Goal: Task Accomplishment & Management: Manage account settings

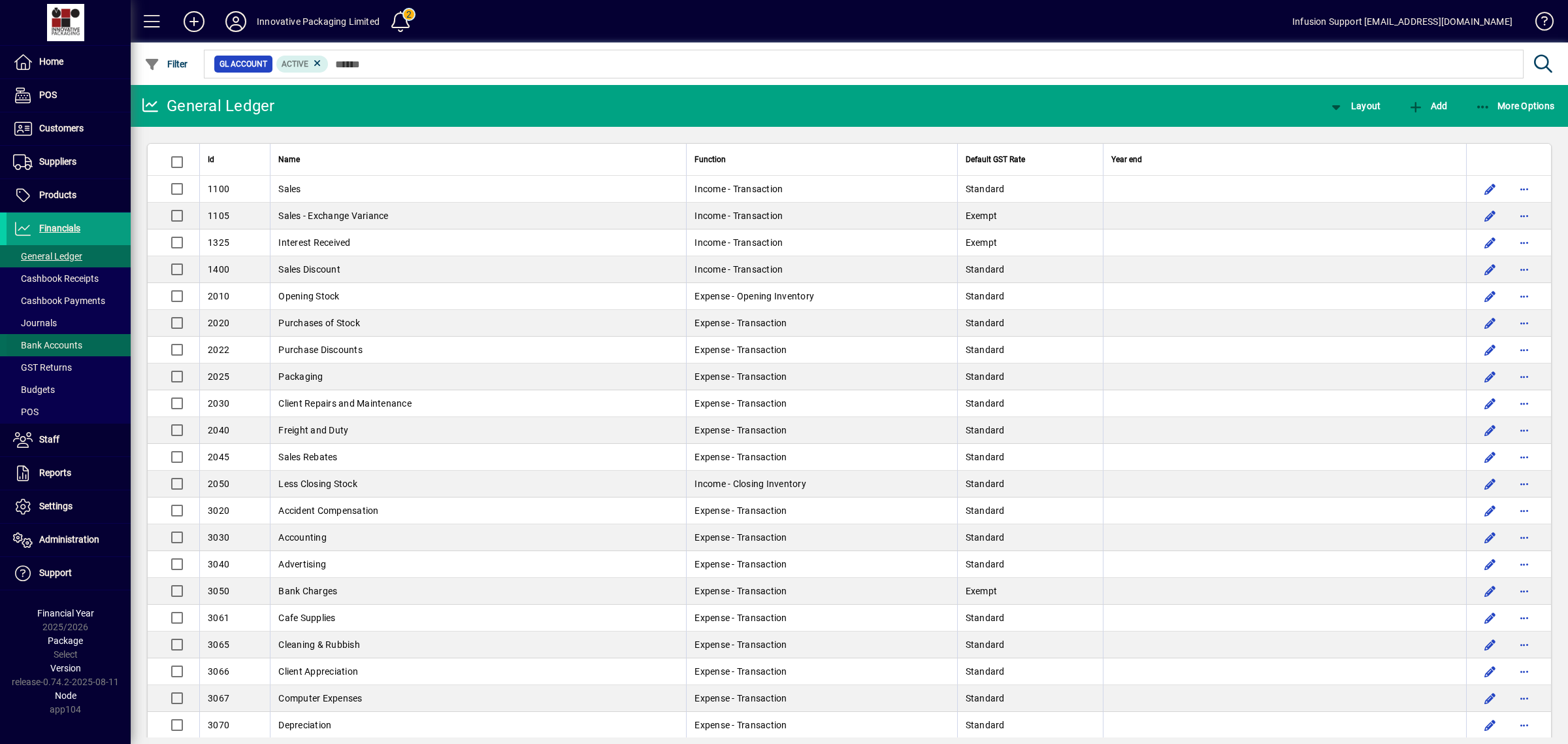
click at [50, 340] on span "Bank Accounts" at bounding box center [44, 345] width 75 height 14
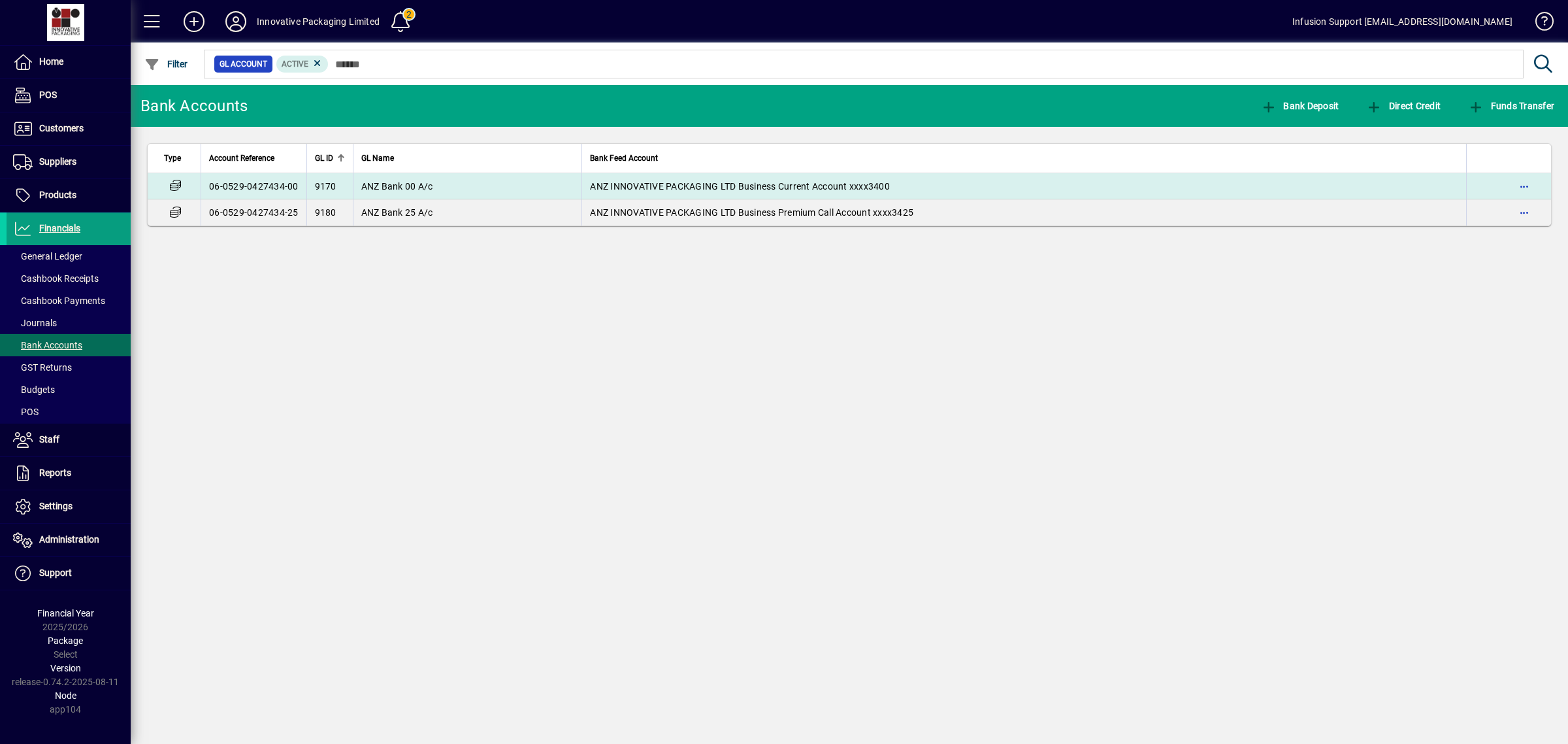
click at [489, 183] on td "ANZ Bank 00 A/c" at bounding box center [467, 186] width 229 height 26
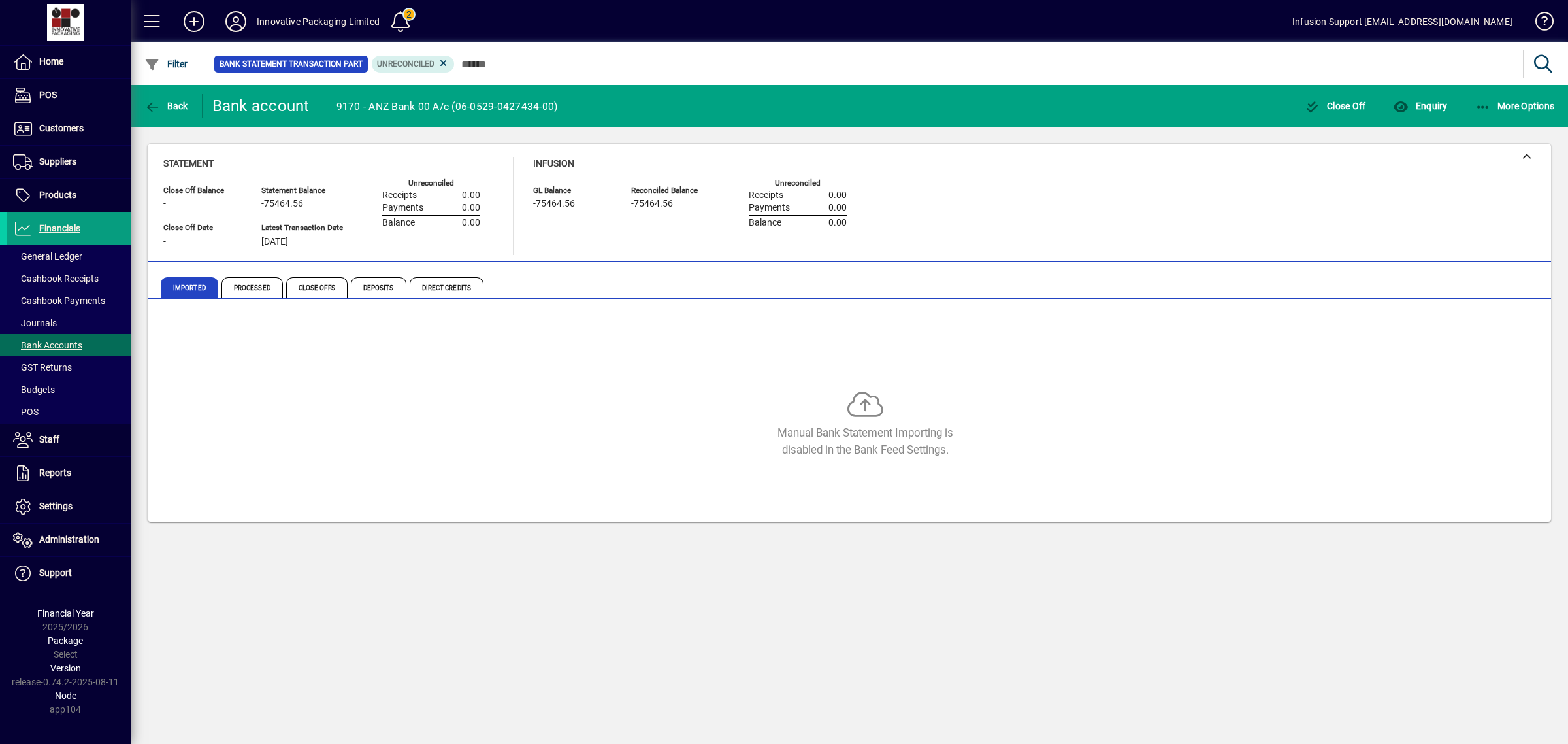
drag, startPoint x: 306, startPoint y: 207, endPoint x: 246, endPoint y: 203, distance: 60.1
click at [246, 203] on div "Close Off Balance - Close Off Date - Statement Balance -75464.56 Latest Transac…" at bounding box center [332, 217] width 336 height 74
click at [364, 220] on div "Close Off Balance - Close Off Date - Statement Balance -75464.56 Latest Transac…" at bounding box center [332, 217] width 336 height 74
drag, startPoint x: 260, startPoint y: 200, endPoint x: 322, endPoint y: 210, distance: 62.8
click at [322, 210] on div "Close Off Balance - Close Off Date - Statement Balance -75464.56 Latest Transac…" at bounding box center [332, 217] width 336 height 74
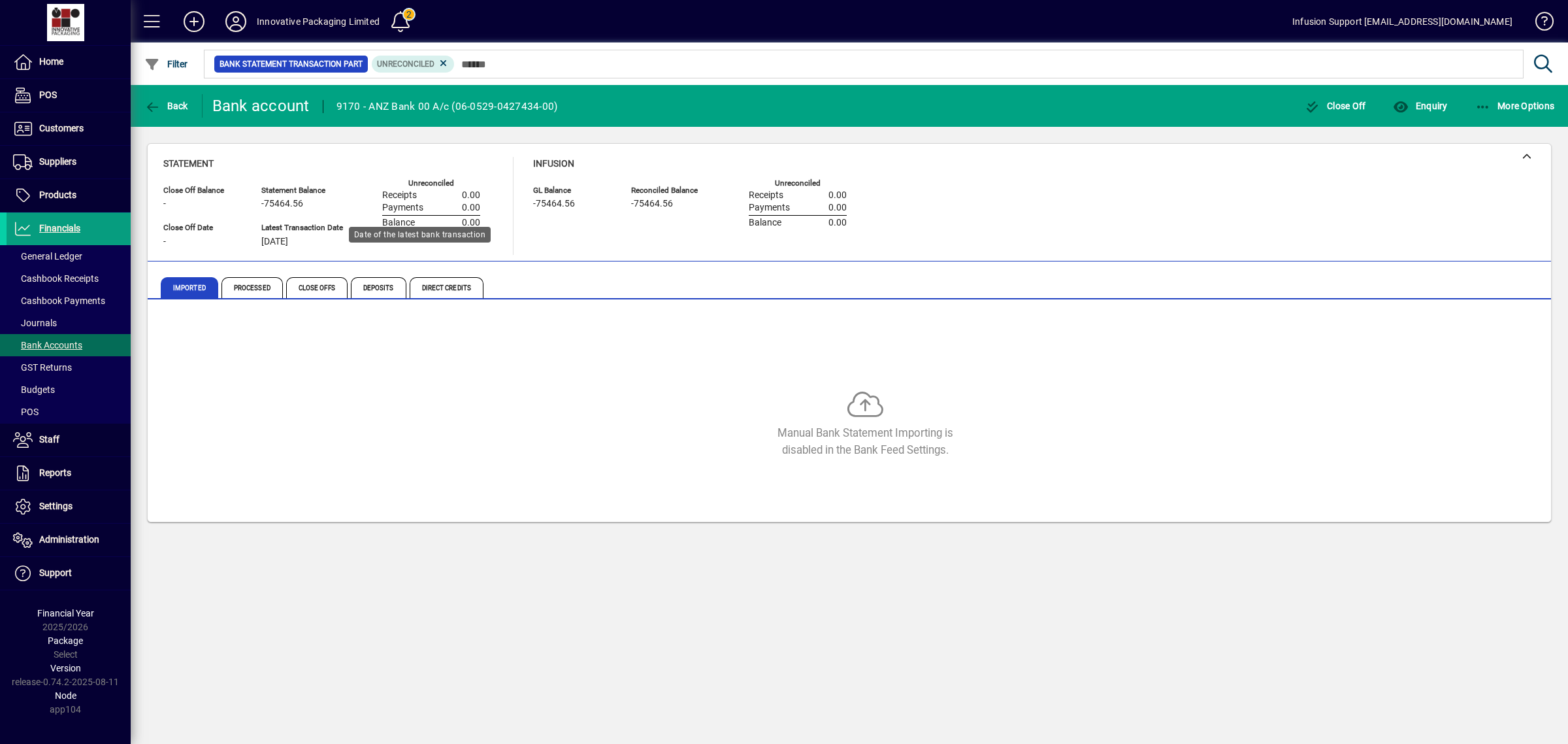
click at [289, 221] on div "Latest Transaction Date [DATE]" at bounding box center [302, 235] width 81 height 27
click at [47, 498] on span at bounding box center [68, 506] width 124 height 31
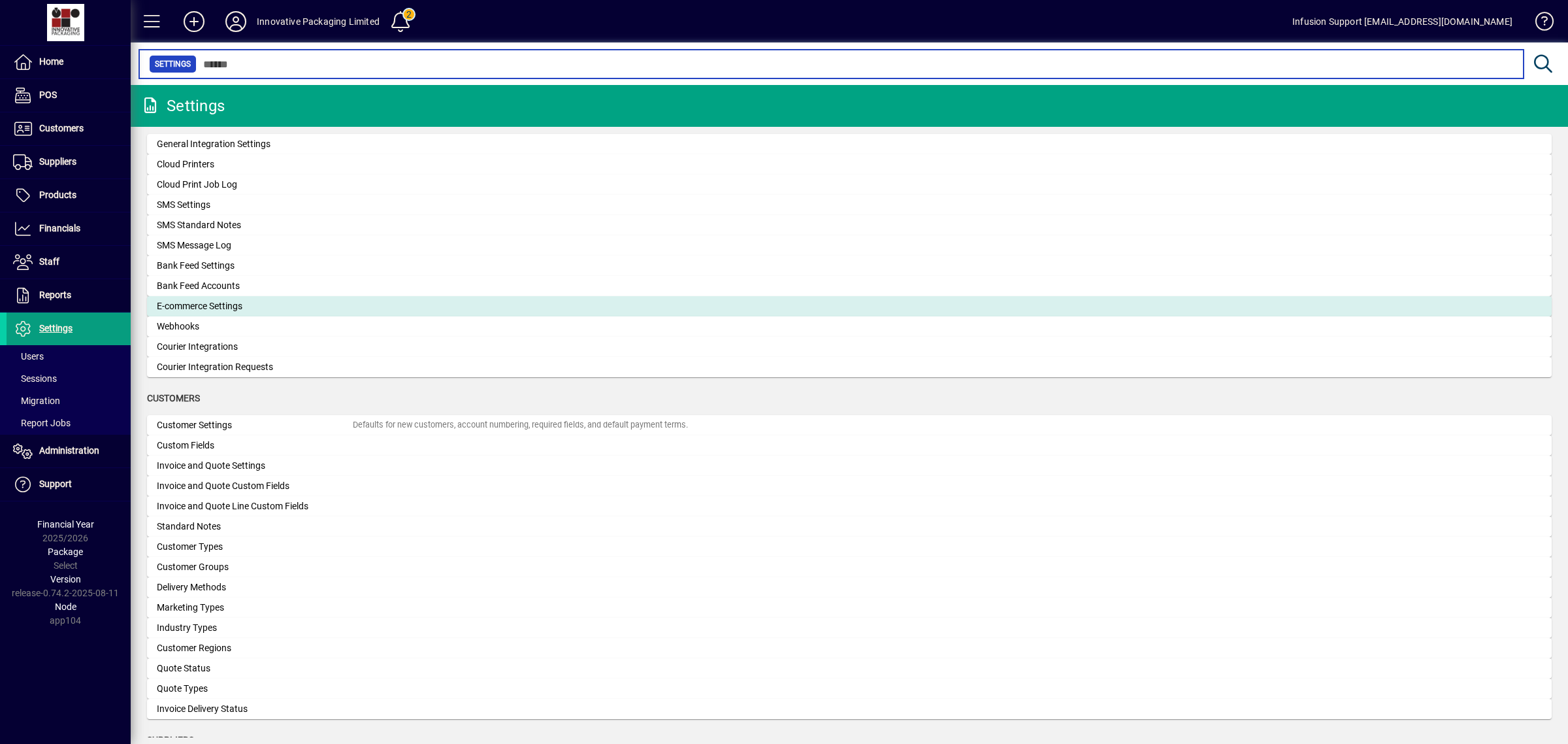
scroll to position [489, 0]
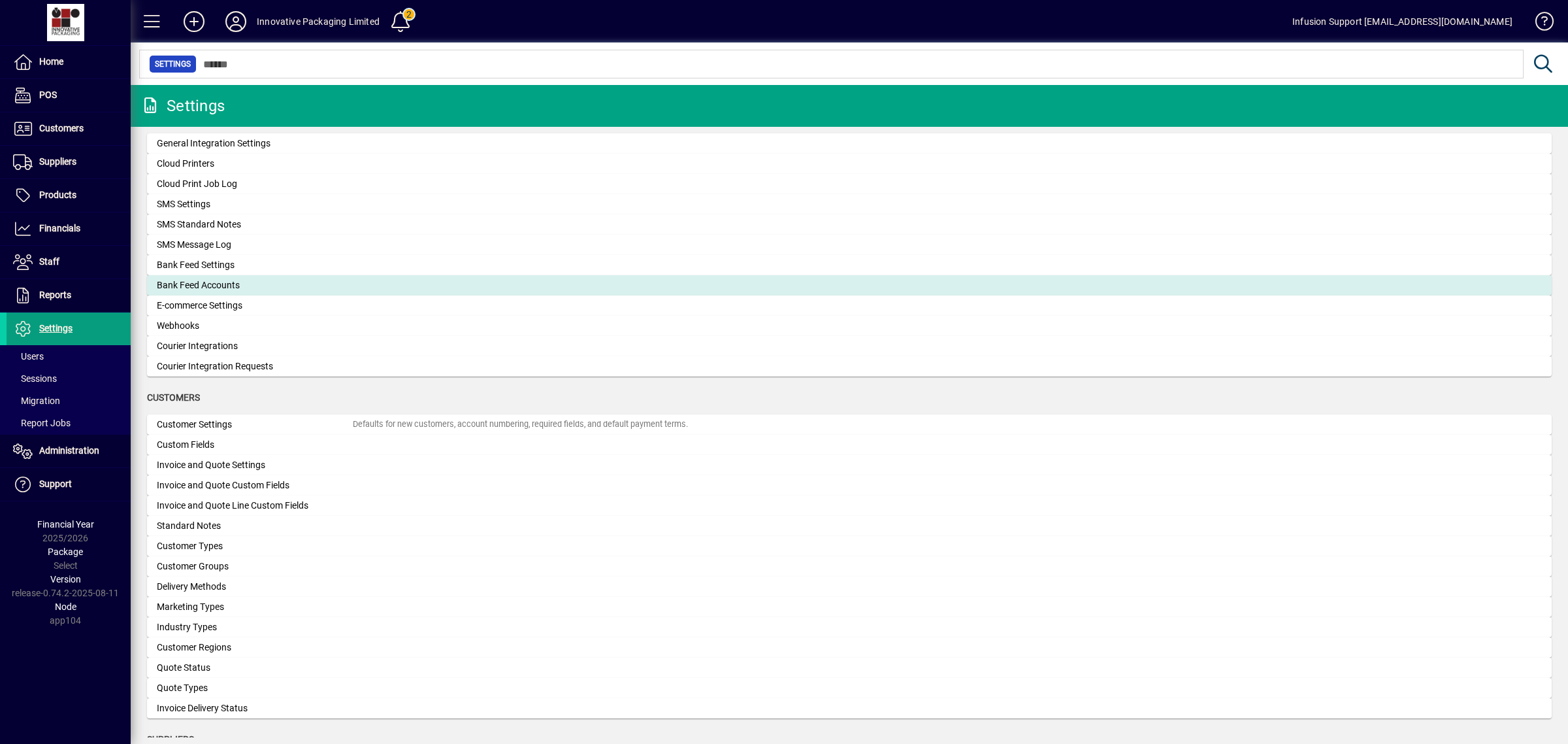
click at [219, 288] on div "Bank Feed Accounts" at bounding box center [255, 285] width 196 height 14
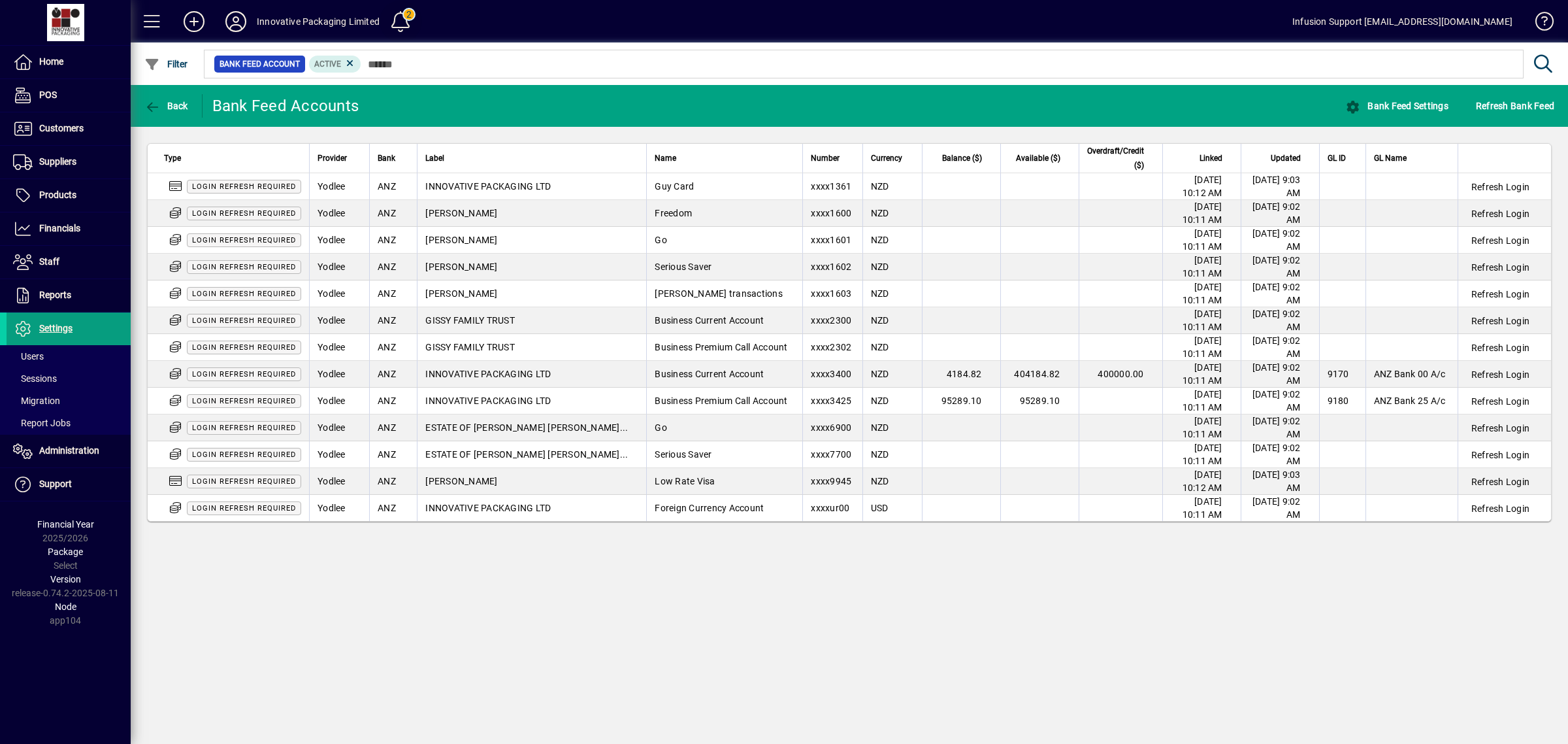
click at [402, 12] on span at bounding box center [400, 21] width 31 height 31
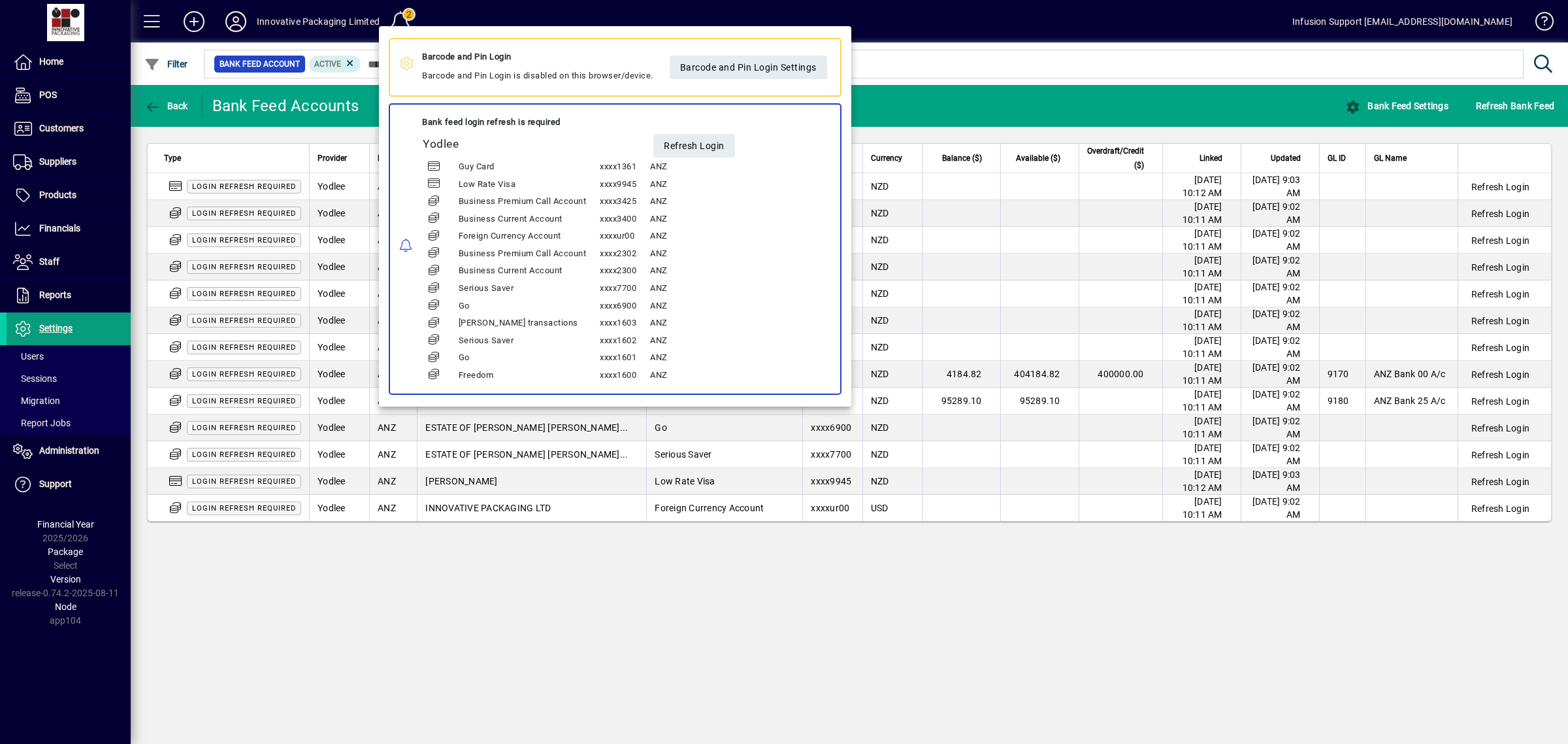
click at [662, 621] on div at bounding box center [784, 372] width 1568 height 744
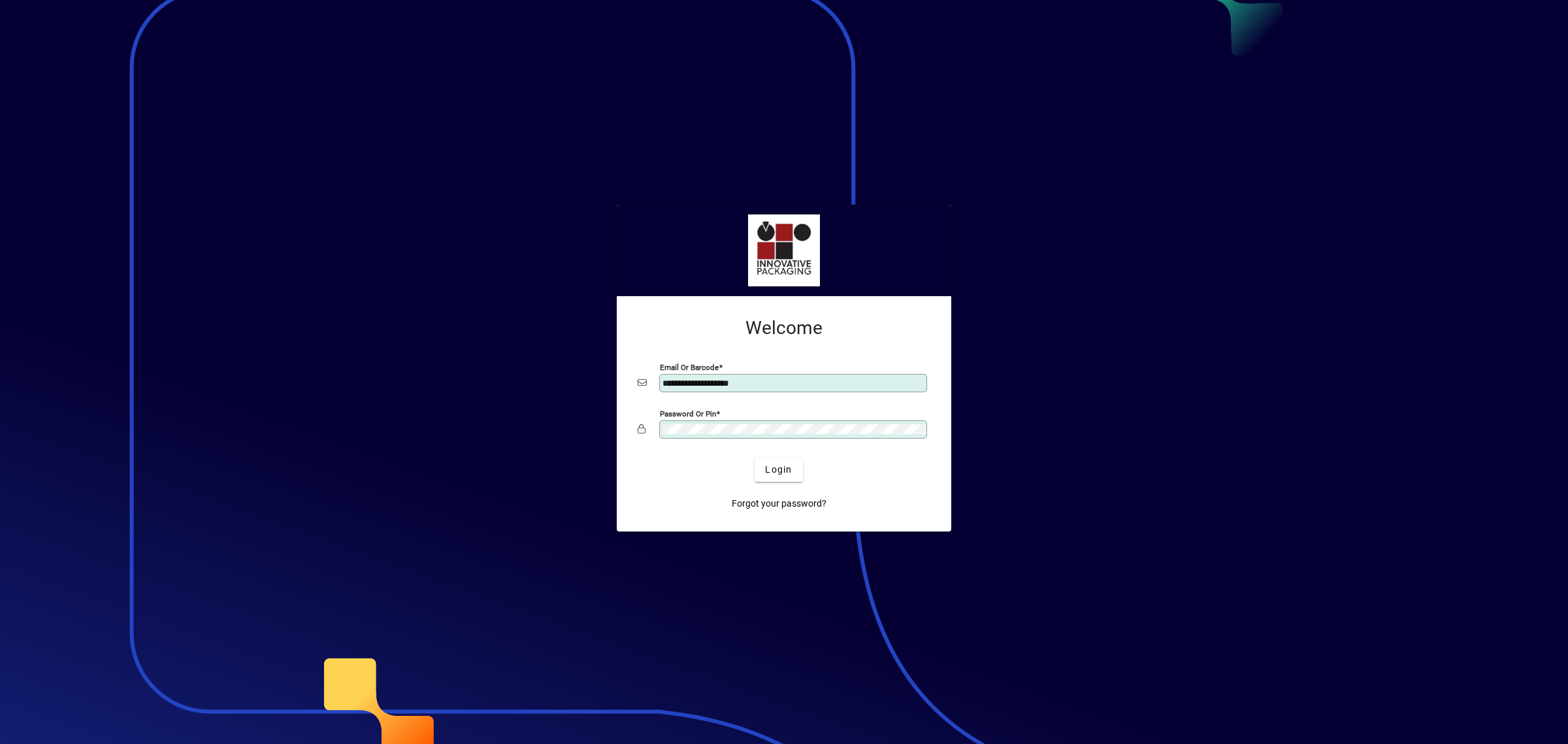
drag, startPoint x: 792, startPoint y: 382, endPoint x: 603, endPoint y: 380, distance: 189.0
click at [603, 380] on app-login-layout "**********" at bounding box center [784, 372] width 1568 height 744
type input "**********"
click at [784, 464] on span "Login" at bounding box center [778, 470] width 26 height 14
type input "**********"
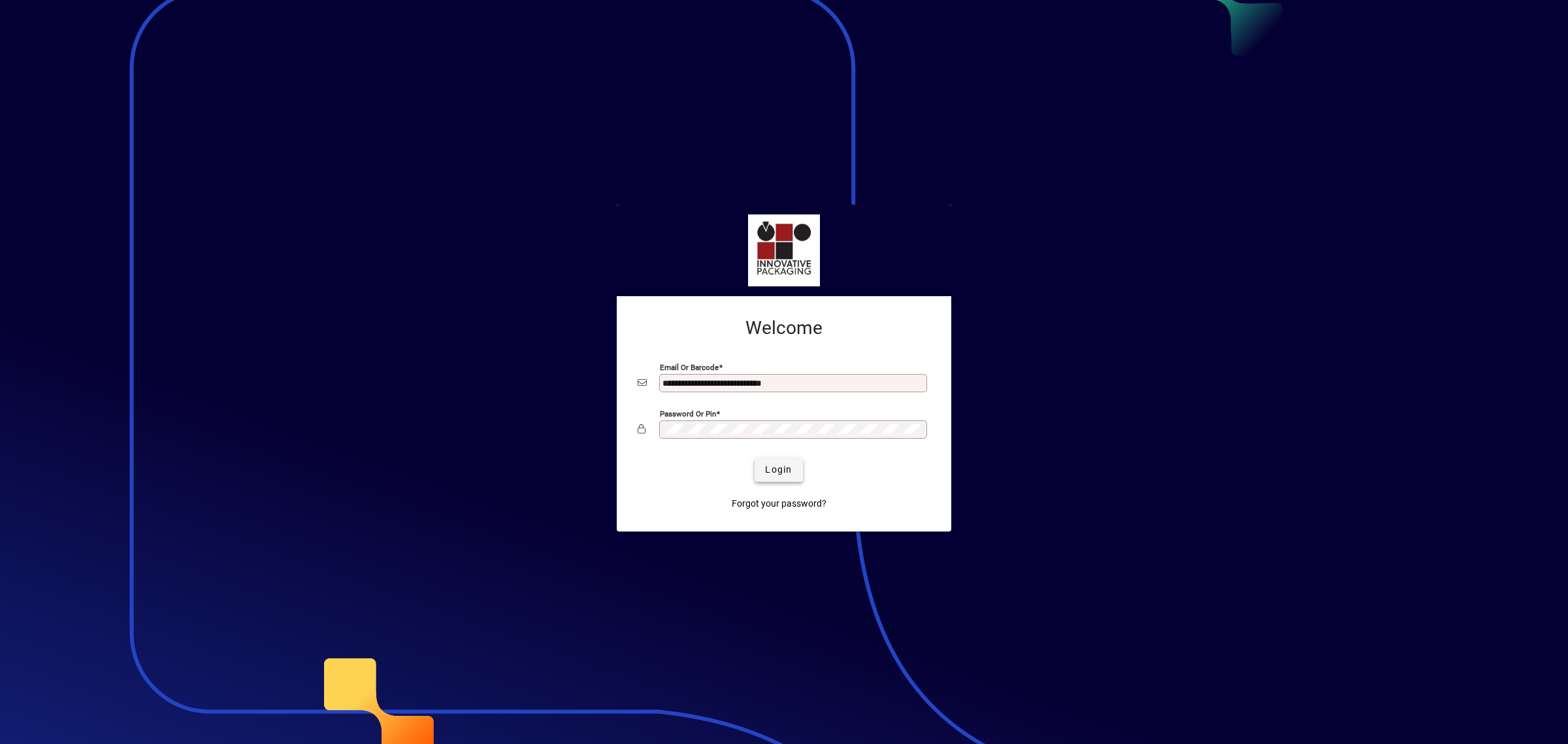
click at [789, 467] on span "Login" at bounding box center [778, 470] width 26 height 14
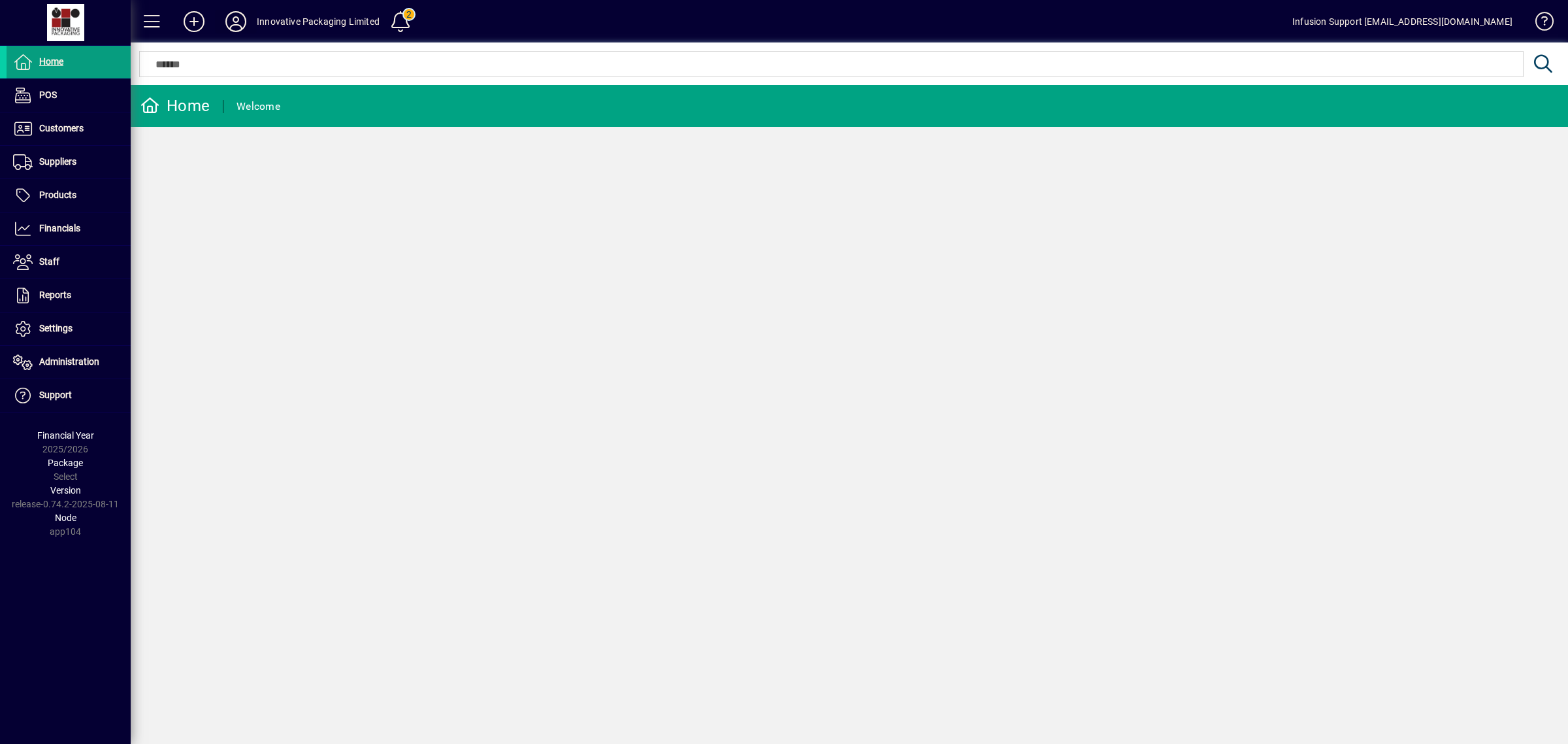
click at [242, 20] on icon at bounding box center [235, 22] width 26 height 21
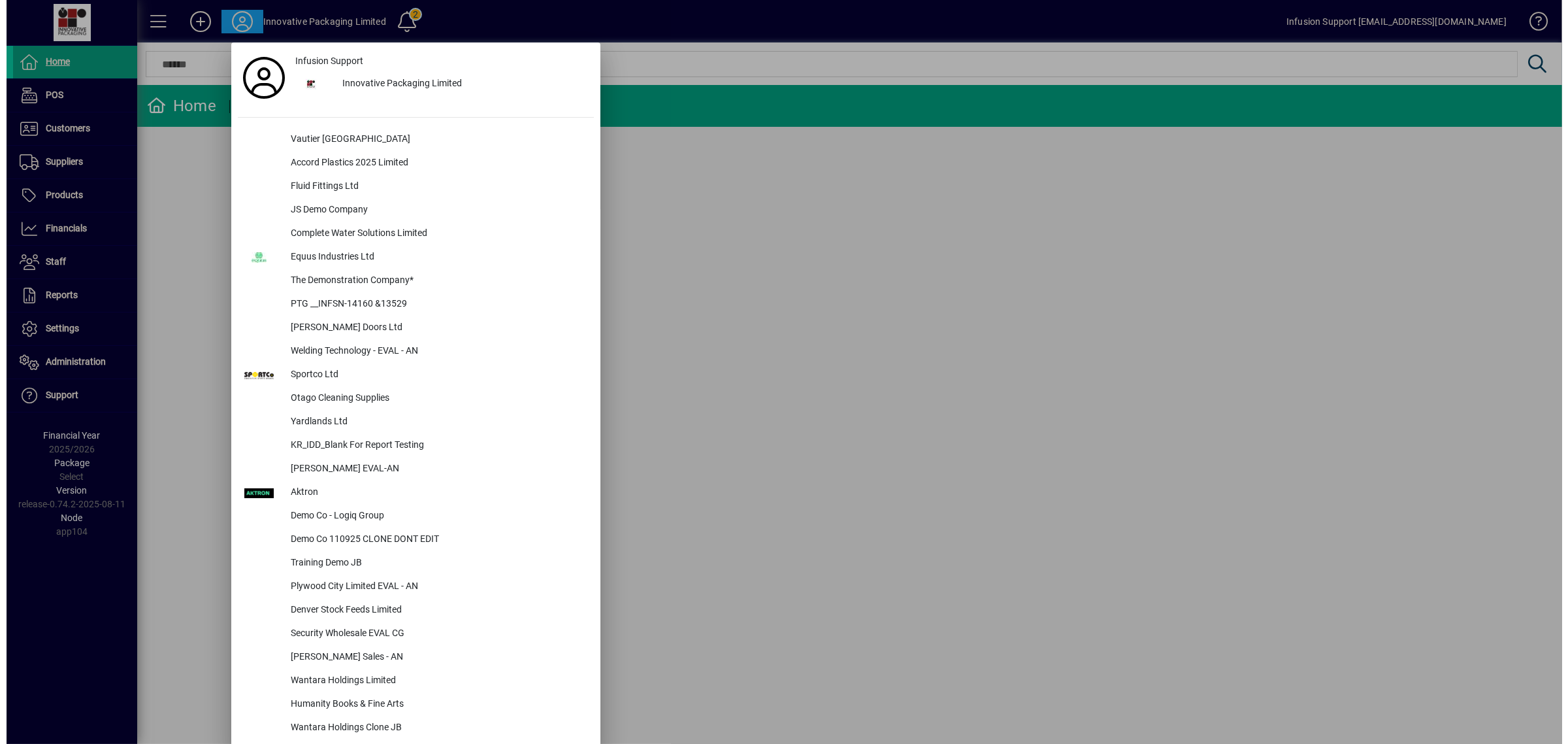
scroll to position [800, 0]
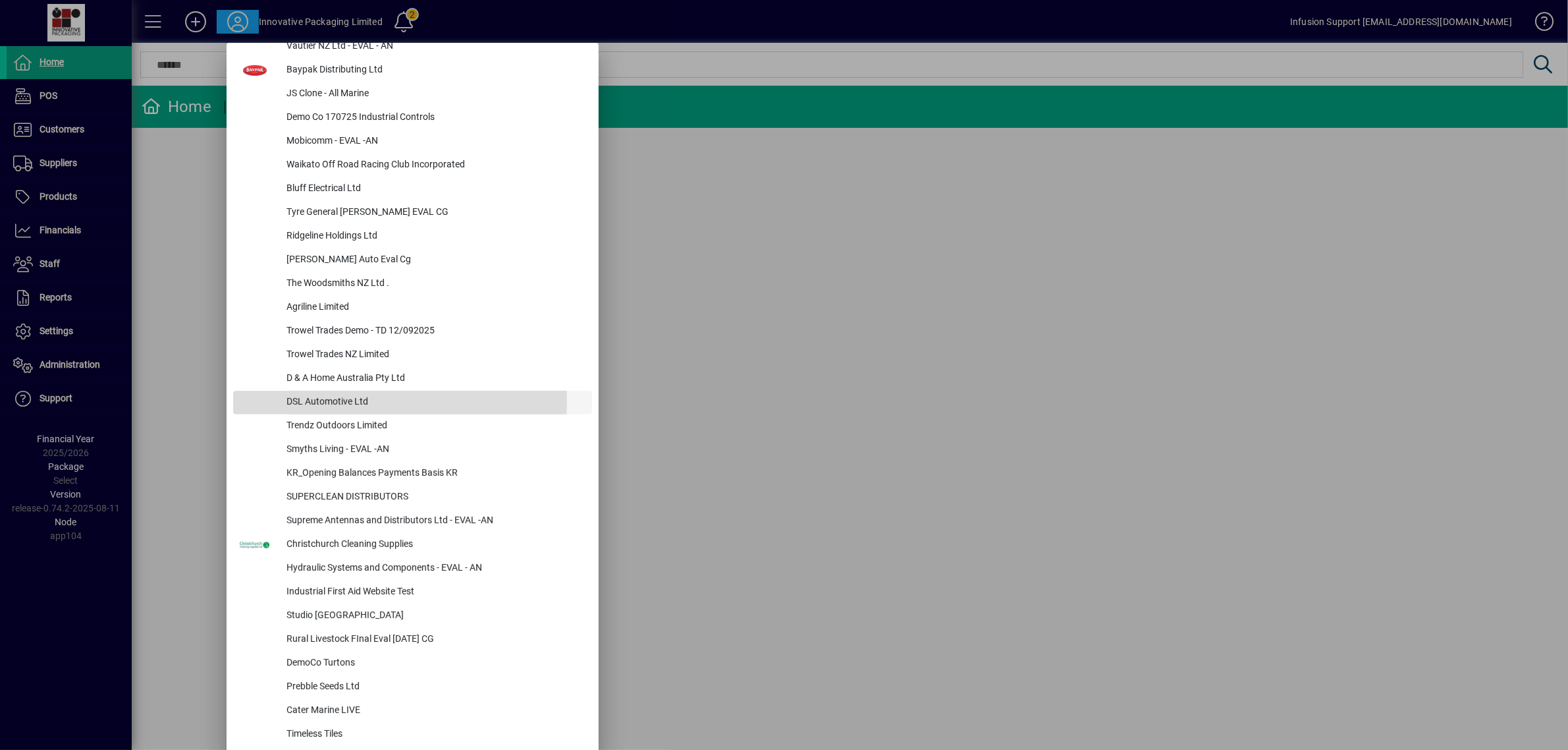
click at [344, 401] on div "DSL Automotive Ltd" at bounding box center [434, 403] width 316 height 24
